Goal: Task Accomplishment & Management: Complete application form

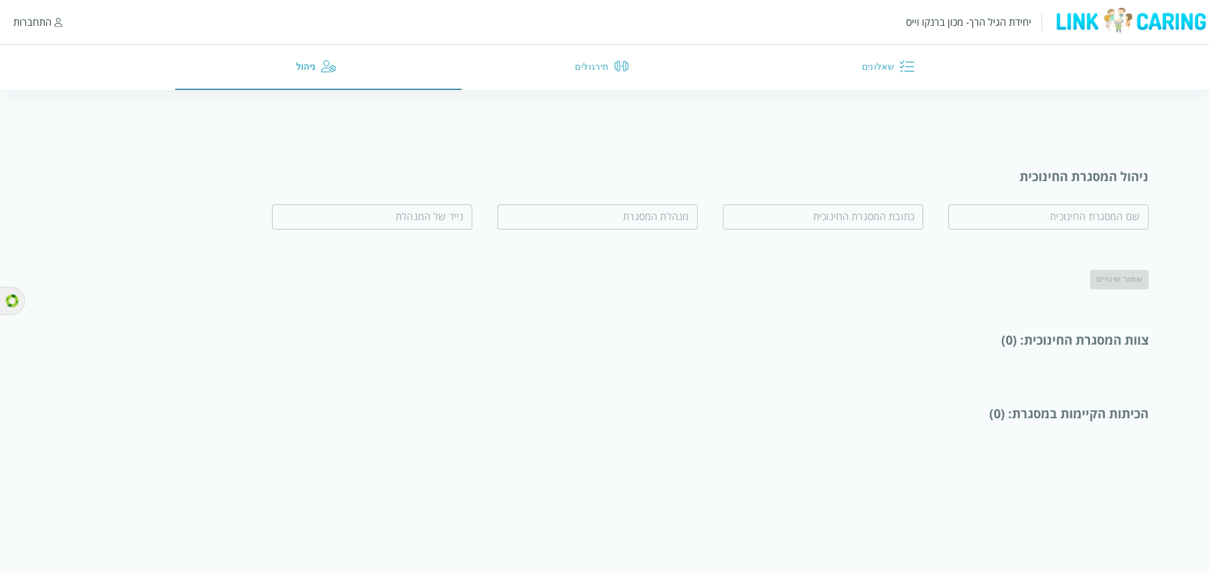
click at [17, 23] on div "התחברות" at bounding box center [32, 22] width 38 height 14
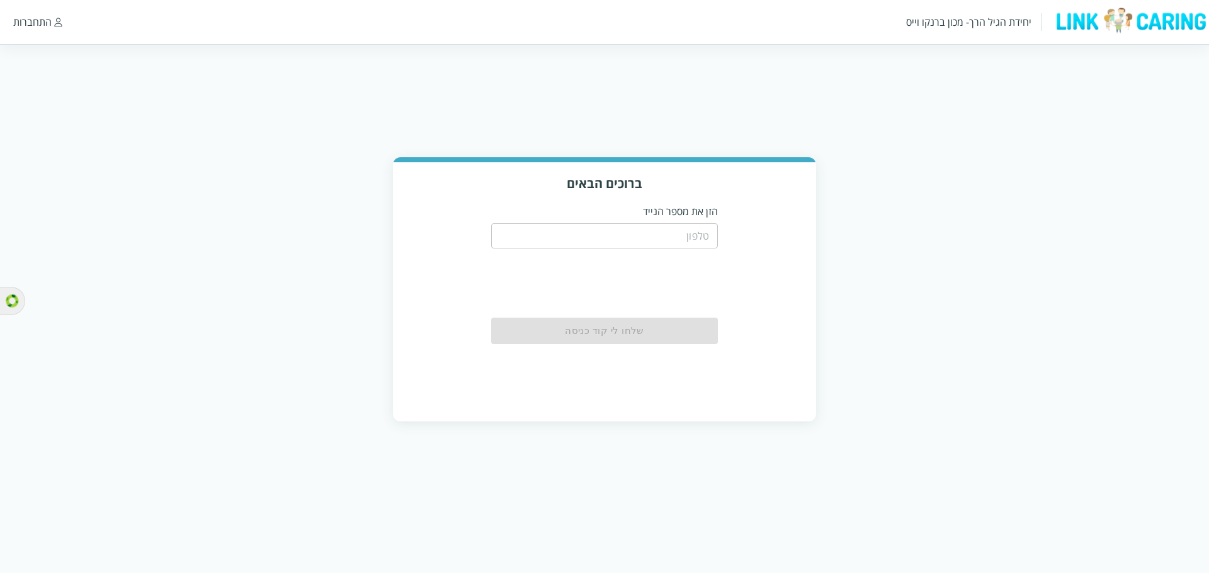
click at [691, 235] on input "tel" at bounding box center [604, 235] width 227 height 25
type input "0548499999"
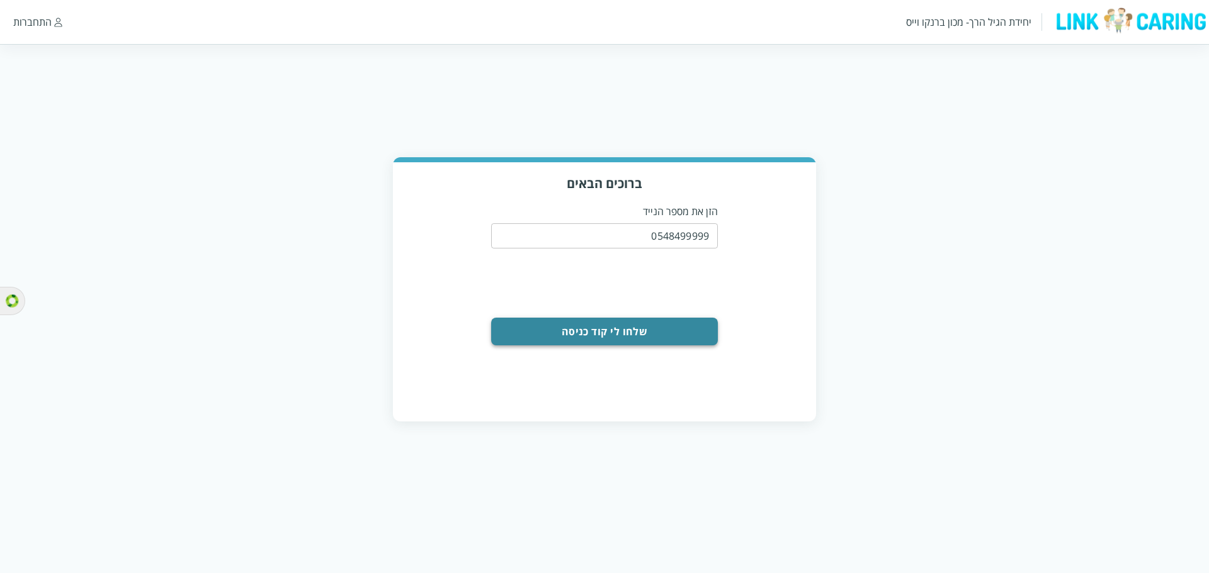
click at [667, 337] on button "שלחו לי קוד כניסה" at bounding box center [604, 332] width 227 height 28
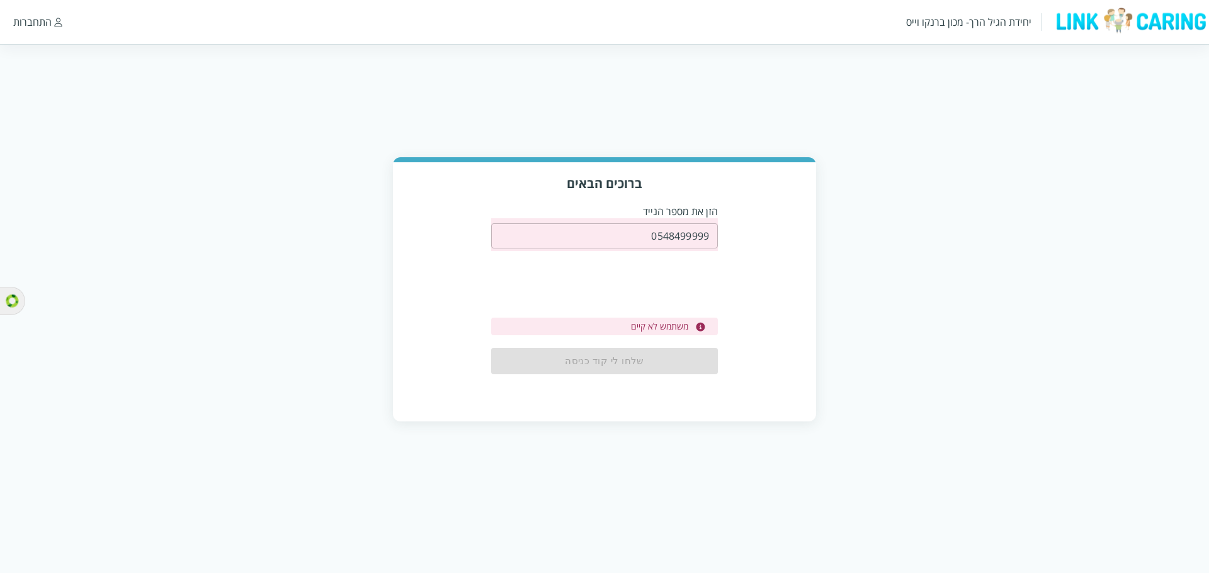
click at [684, 232] on input "0548499999" at bounding box center [604, 235] width 227 height 25
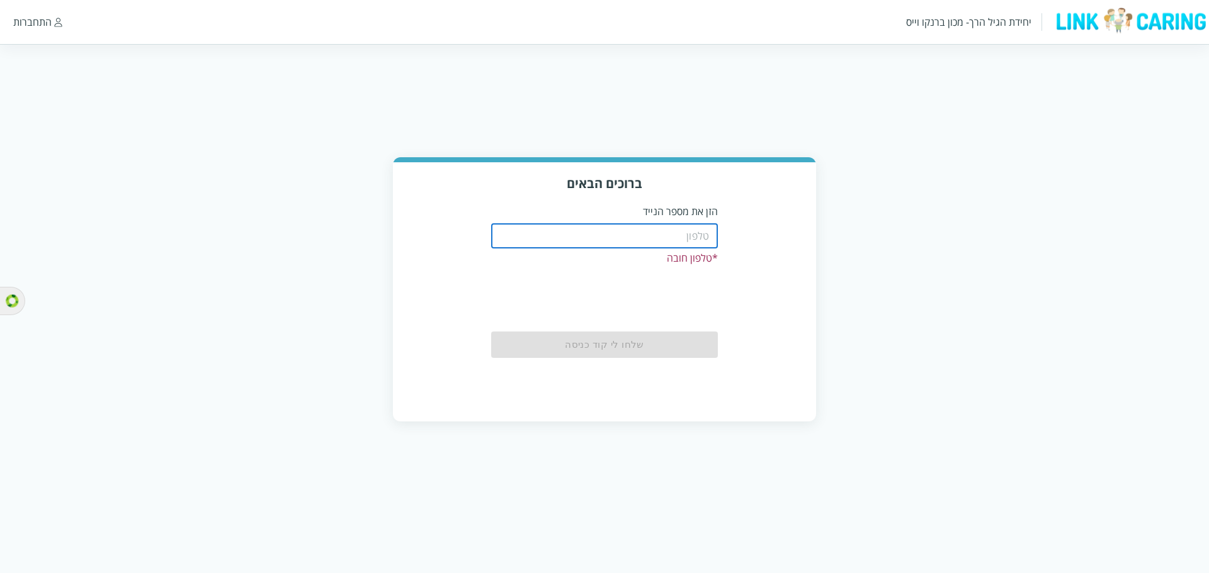
click at [684, 232] on input "tel" at bounding box center [604, 235] width 227 height 25
type input "0548488552"
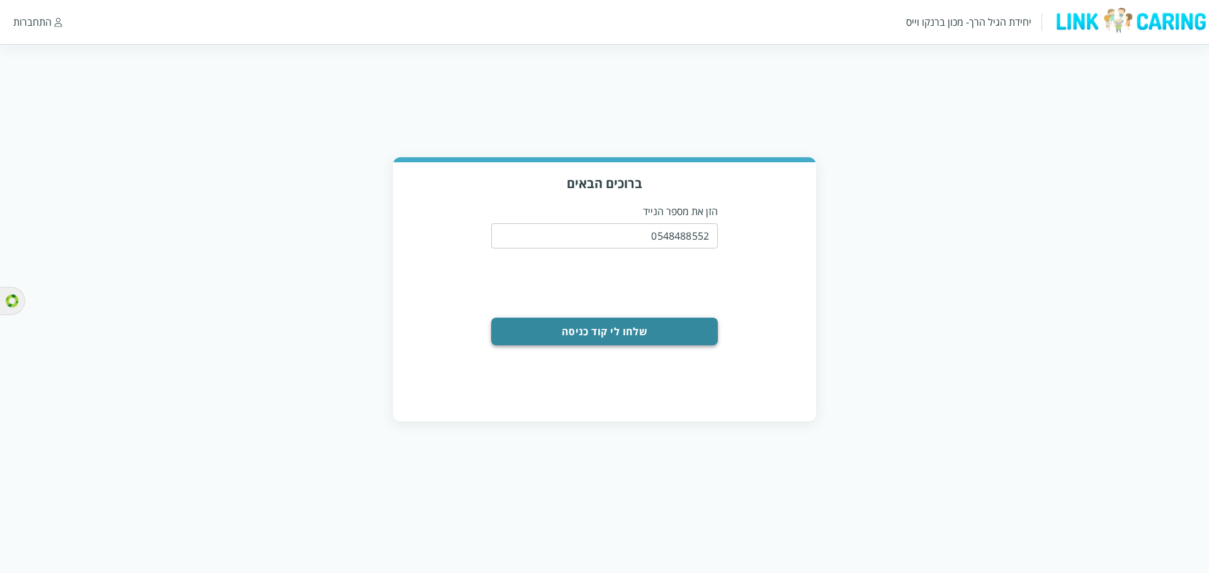
click at [664, 340] on button "שלחו לי קוד כניסה" at bounding box center [604, 332] width 227 height 28
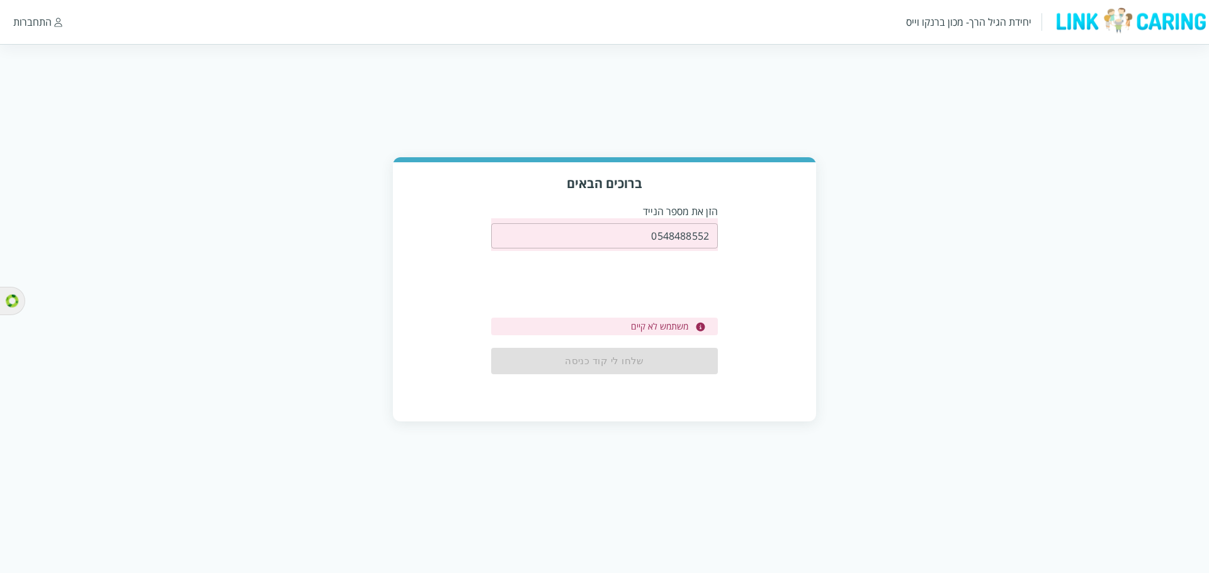
click at [686, 242] on input "0548488552" at bounding box center [604, 235] width 227 height 25
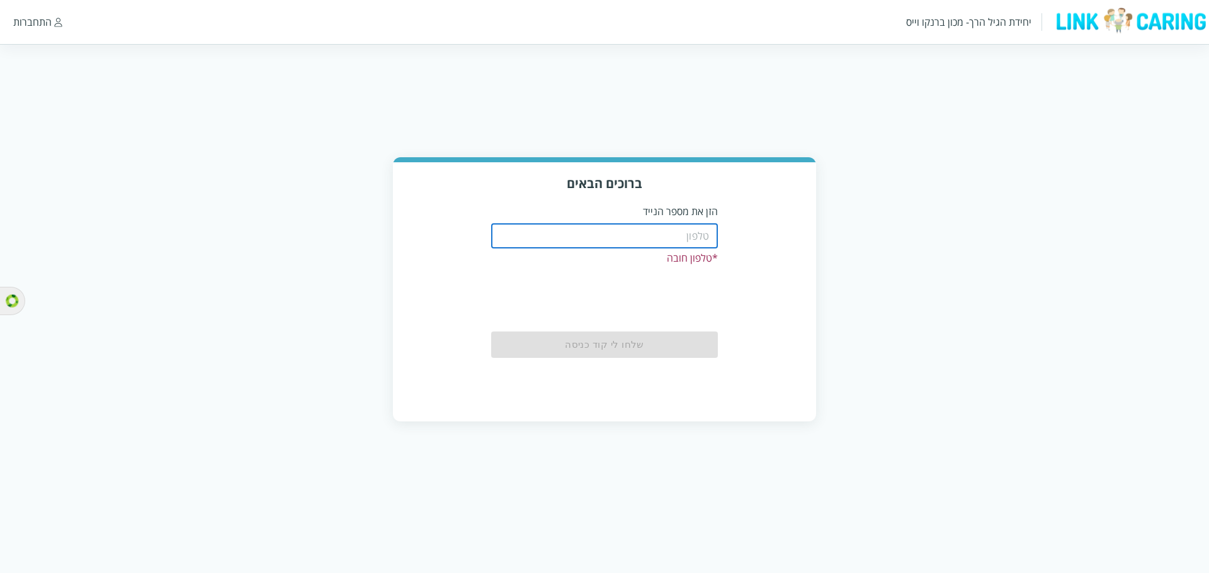
click at [686, 240] on input "tel" at bounding box center [604, 235] width 227 height 25
type input "0544400000"
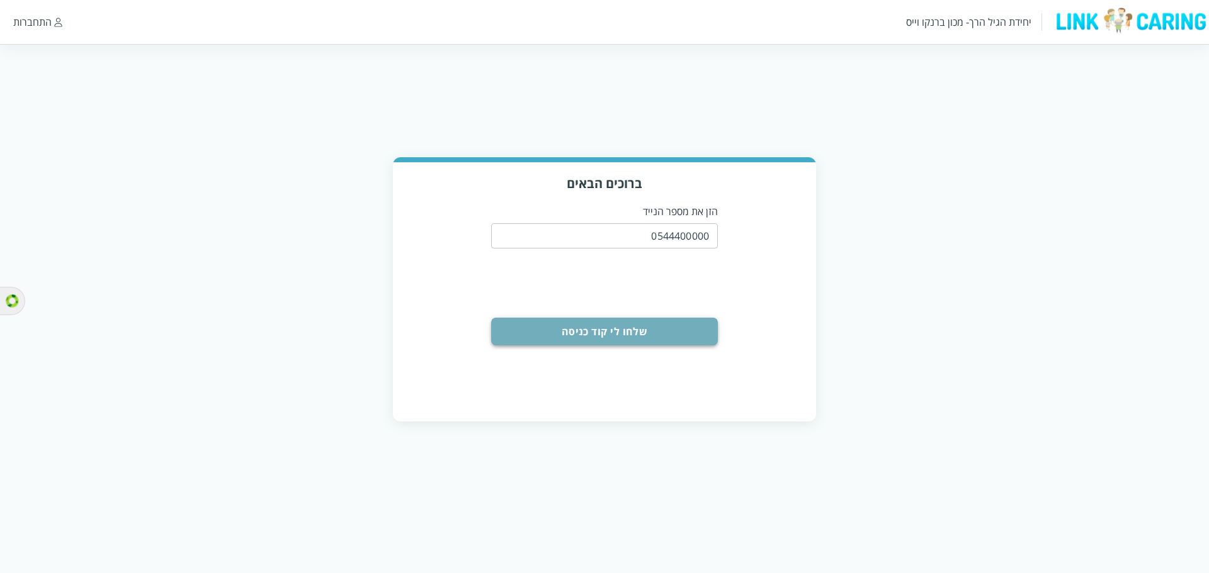
click at [674, 338] on button "שלחו לי קוד כניסה" at bounding box center [604, 332] width 227 height 28
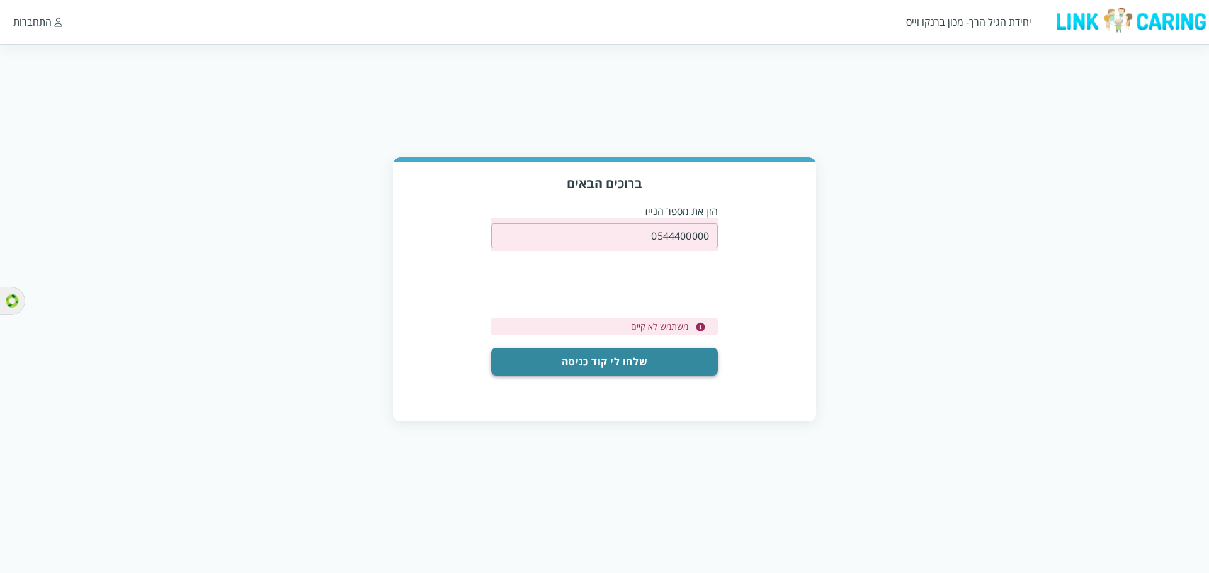
click at [645, 354] on button "שלחו לי קוד כניסה" at bounding box center [604, 362] width 227 height 28
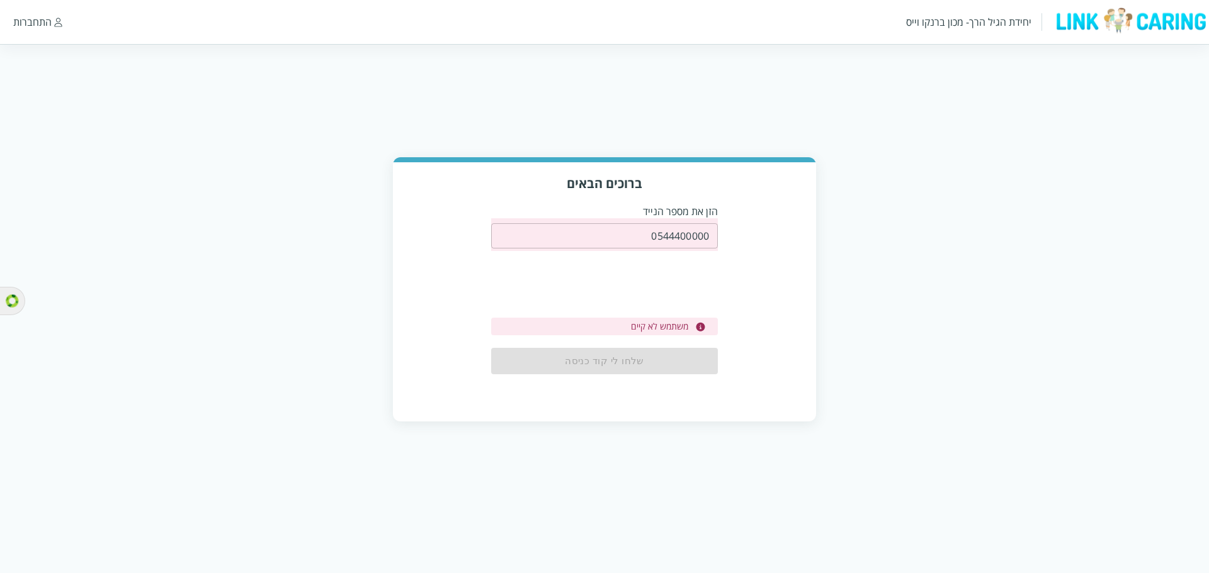
click at [638, 369] on div "שלחו לי קוד כניסה" at bounding box center [604, 361] width 227 height 26
click at [691, 231] on input "0544400000" at bounding box center [604, 235] width 227 height 25
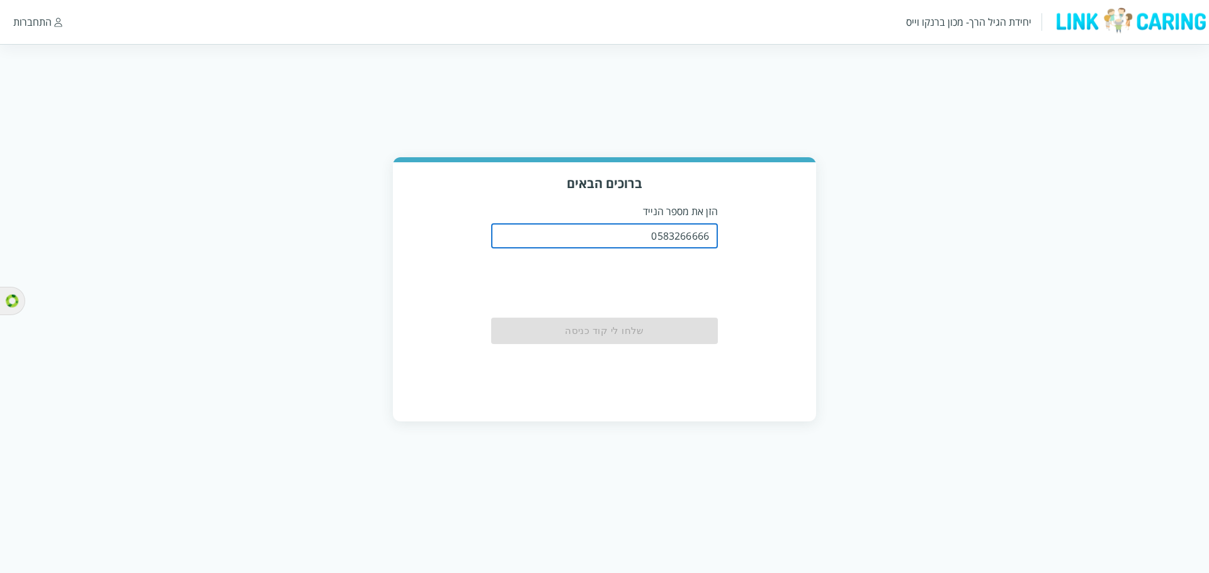
click at [823, 283] on div "ברוכים הבאים הזן את מספר הנייד 0583266666 ​ שלחו לי קוד כניסה" at bounding box center [604, 289] width 1209 height 264
click at [702, 333] on div "שלחו לי קוד כניסה" at bounding box center [604, 331] width 227 height 26
click at [672, 247] on input "0583266666" at bounding box center [604, 235] width 227 height 25
click at [704, 240] on input "0583266666" at bounding box center [604, 235] width 227 height 25
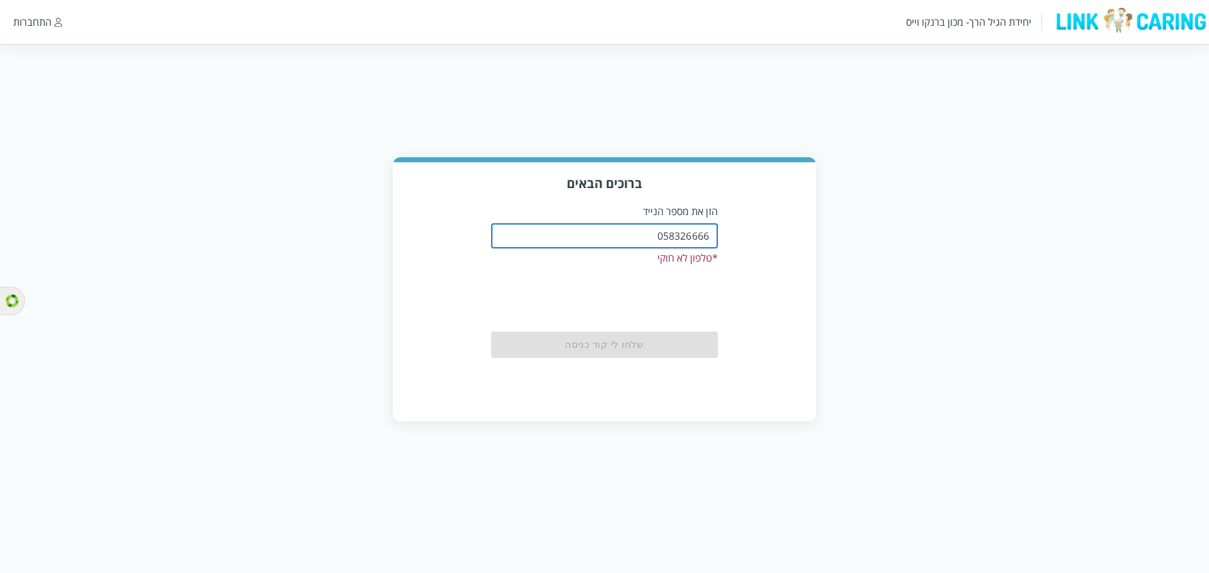
type input "0583266666"
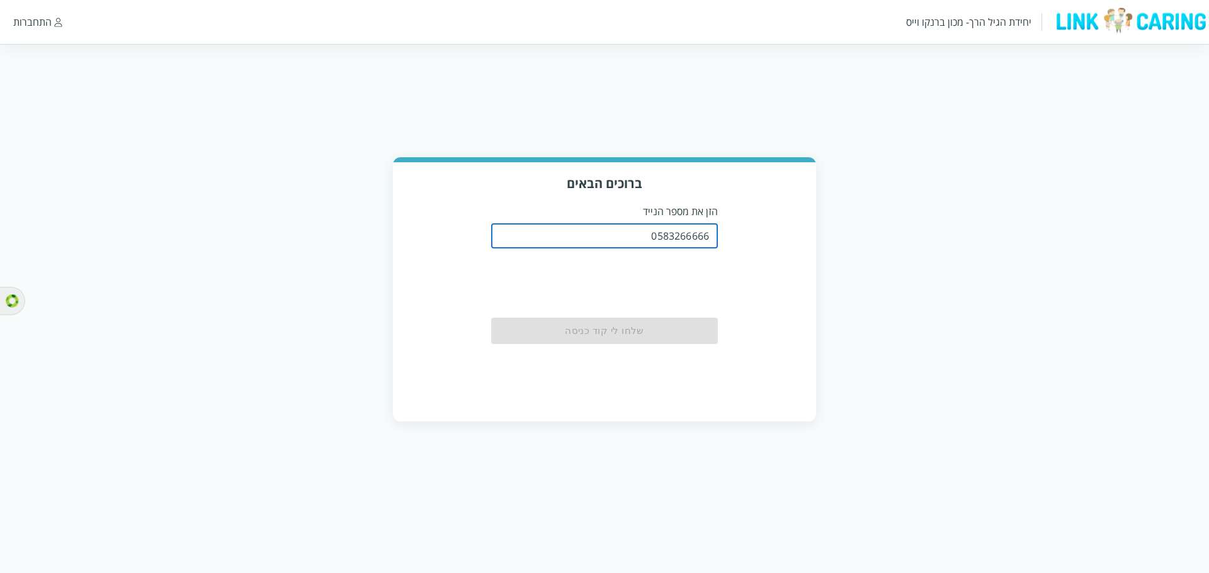
click at [763, 340] on div "ברוכים הבאים הזן את מספר הנייד 0583266666 ​ שלחו לי קוד כניסה" at bounding box center [604, 291] width 423 height 258
click at [52, 26] on div "התחברות" at bounding box center [37, 22] width 49 height 14
click at [16, 17] on div "התחברות" at bounding box center [32, 22] width 38 height 14
click at [27, 18] on div "התחברות" at bounding box center [32, 22] width 38 height 14
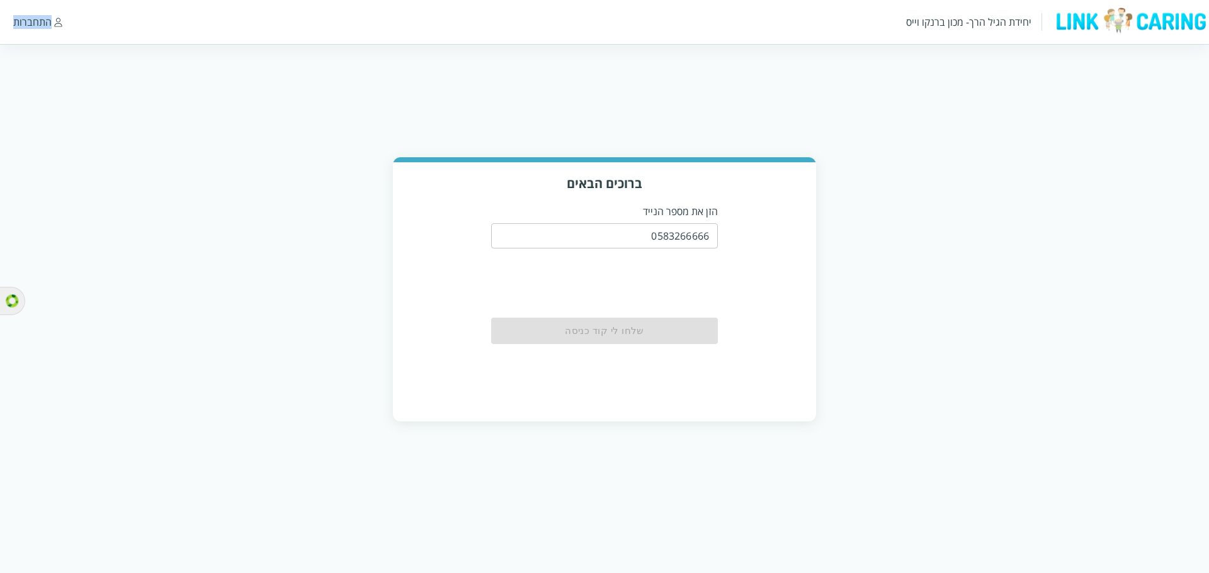
click at [27, 18] on div "התחברות" at bounding box center [32, 22] width 38 height 14
